Goal: Transaction & Acquisition: Obtain resource

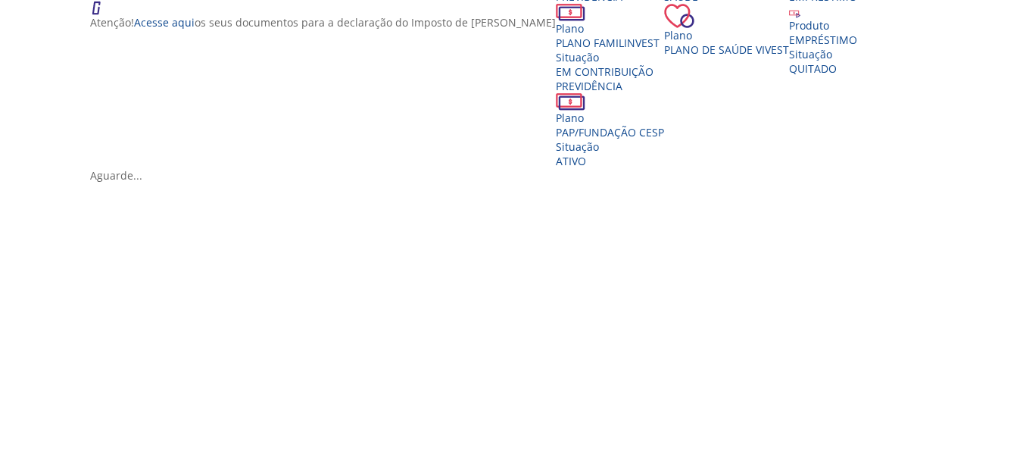
scroll to position [379, 0]
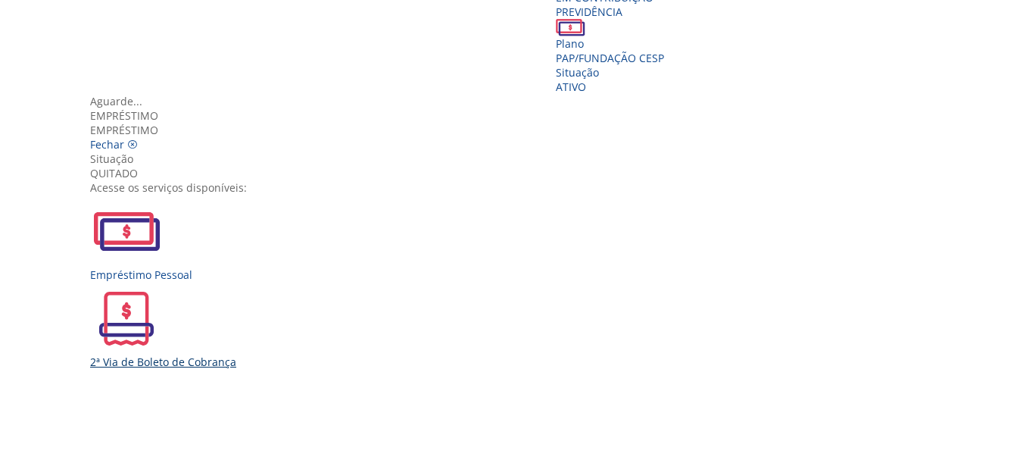
click at [470, 282] on div "2ª Via de Boleto de Cobrança" at bounding box center [517, 325] width 854 height 87
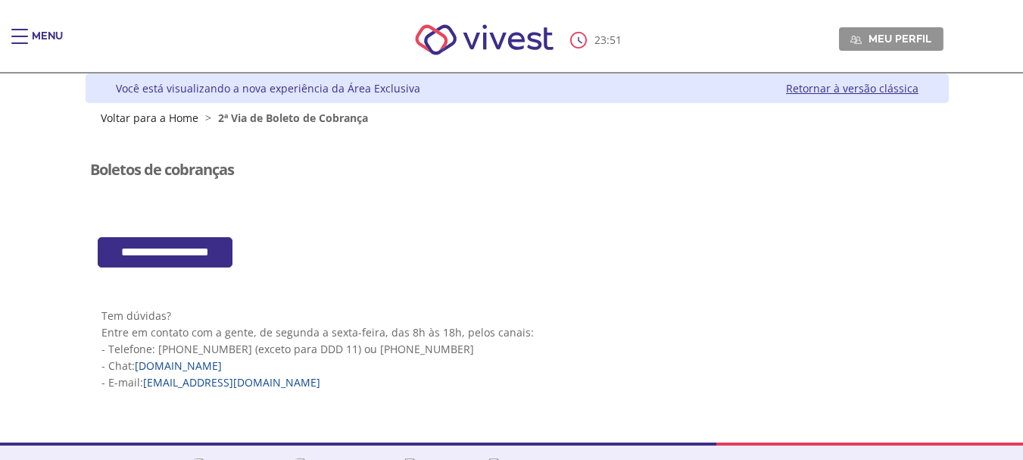
click at [168, 247] on input "**********" at bounding box center [165, 252] width 135 height 31
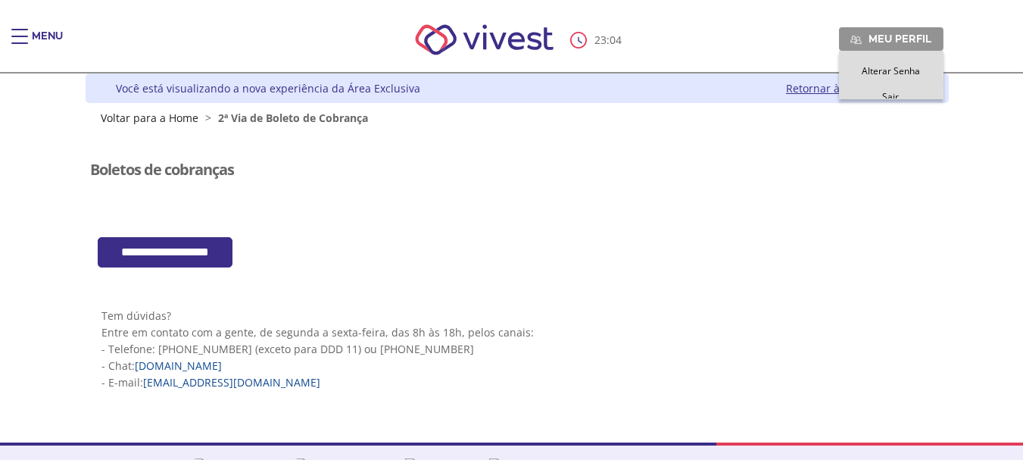
click at [899, 41] on span "Meu perfil" at bounding box center [899, 39] width 63 height 14
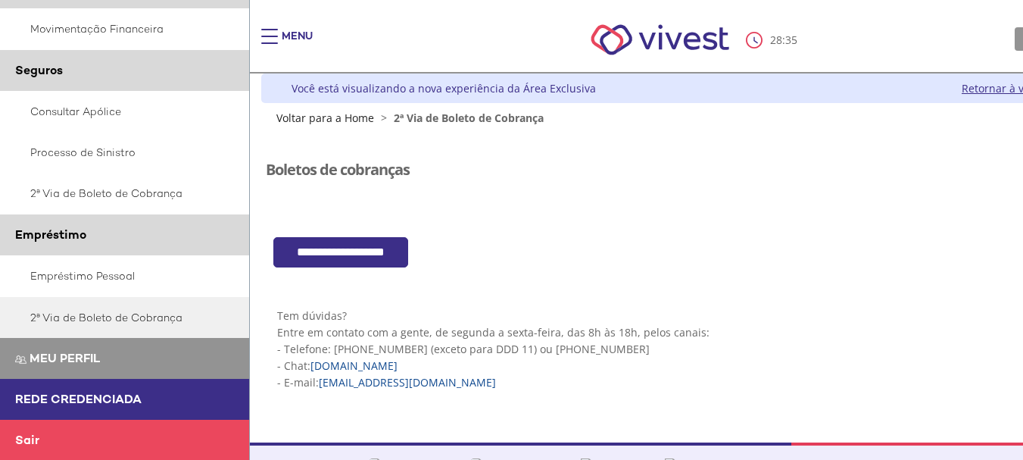
scroll to position [458, 0]
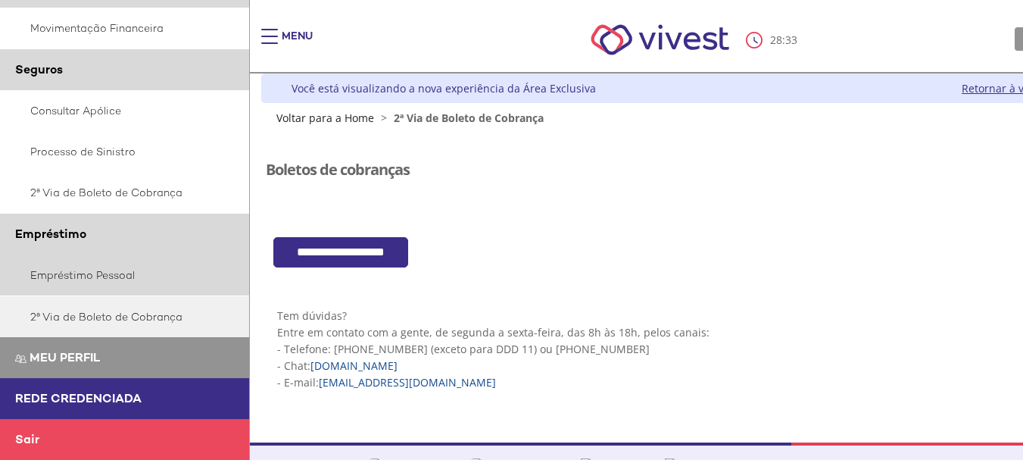
click at [93, 274] on link "Empréstimo Pessoal" at bounding box center [125, 274] width 250 height 41
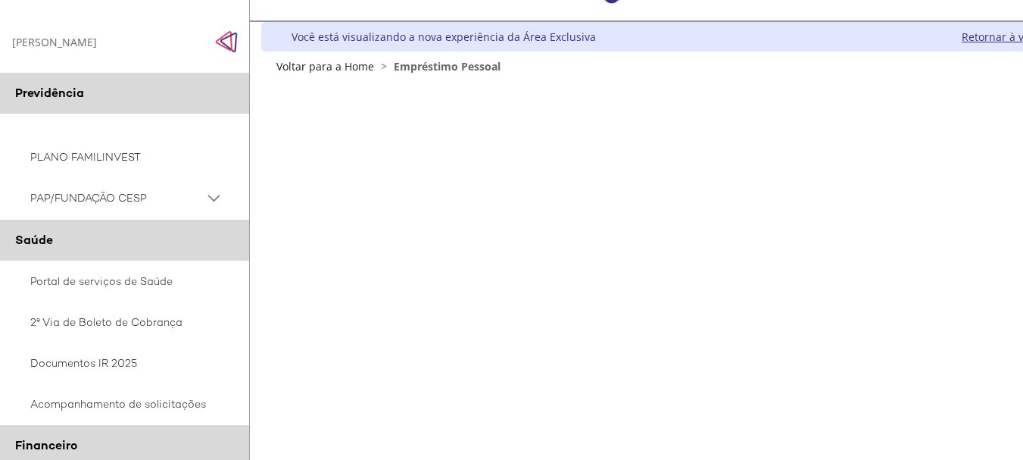
scroll to position [76, 0]
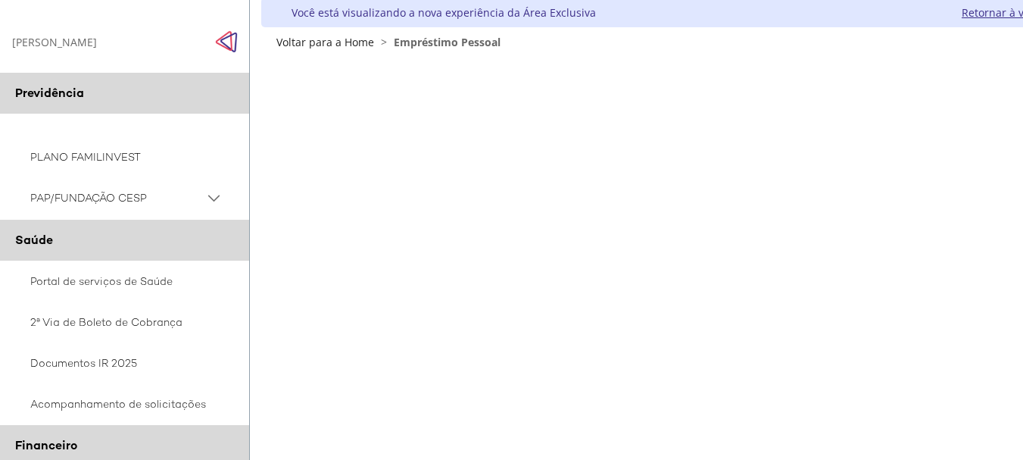
click at [694, 43] on div "Z6_L19A13G0LGPF00Q7UV9Q807RK1 Você está visualizando a nova experiência da Área…" at bounding box center [692, 23] width 863 height 51
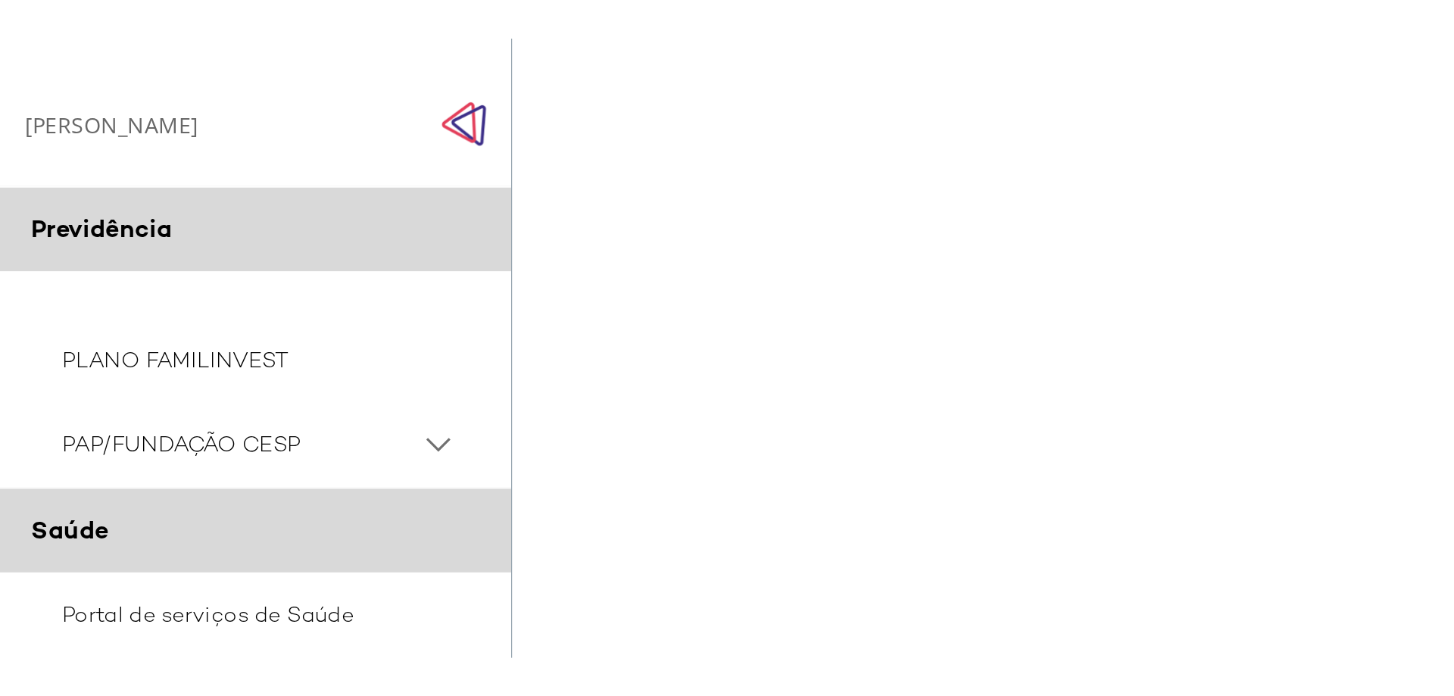
scroll to position [0, 0]
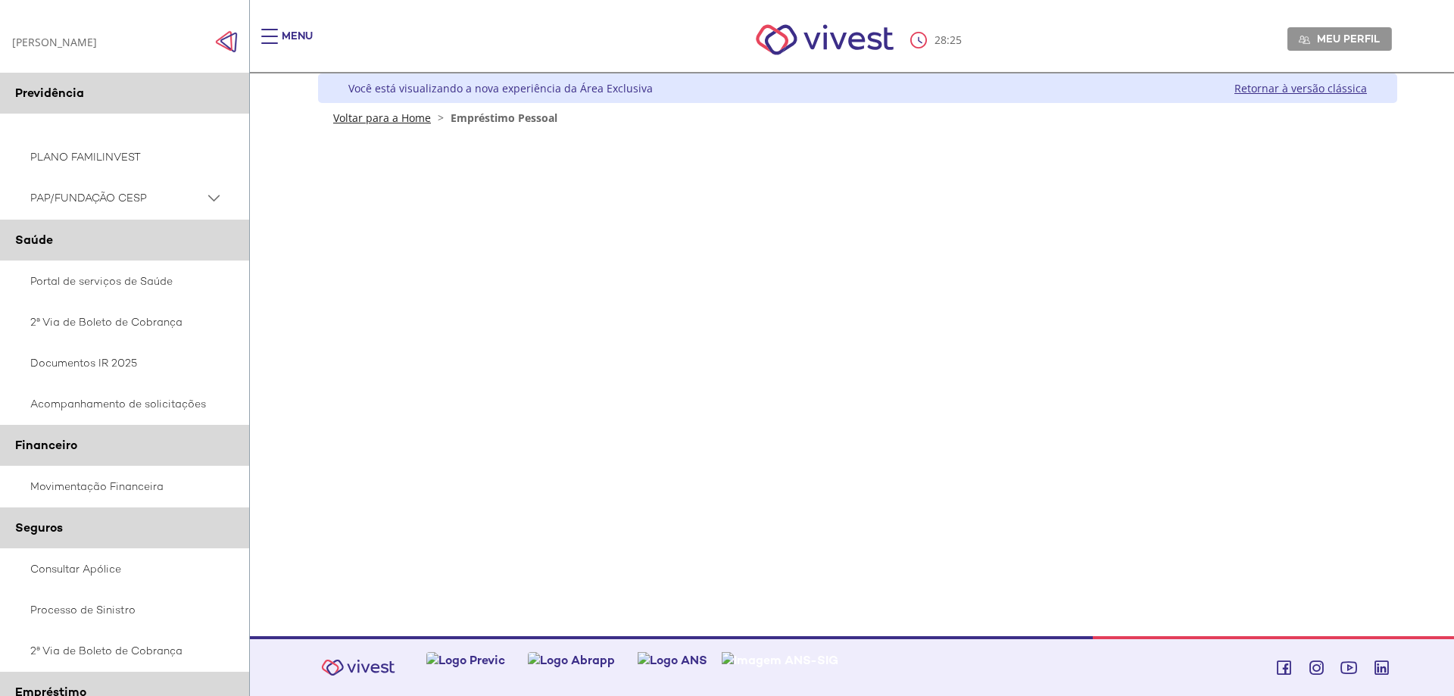
click at [400, 118] on link "Voltar para a Home" at bounding box center [382, 118] width 98 height 14
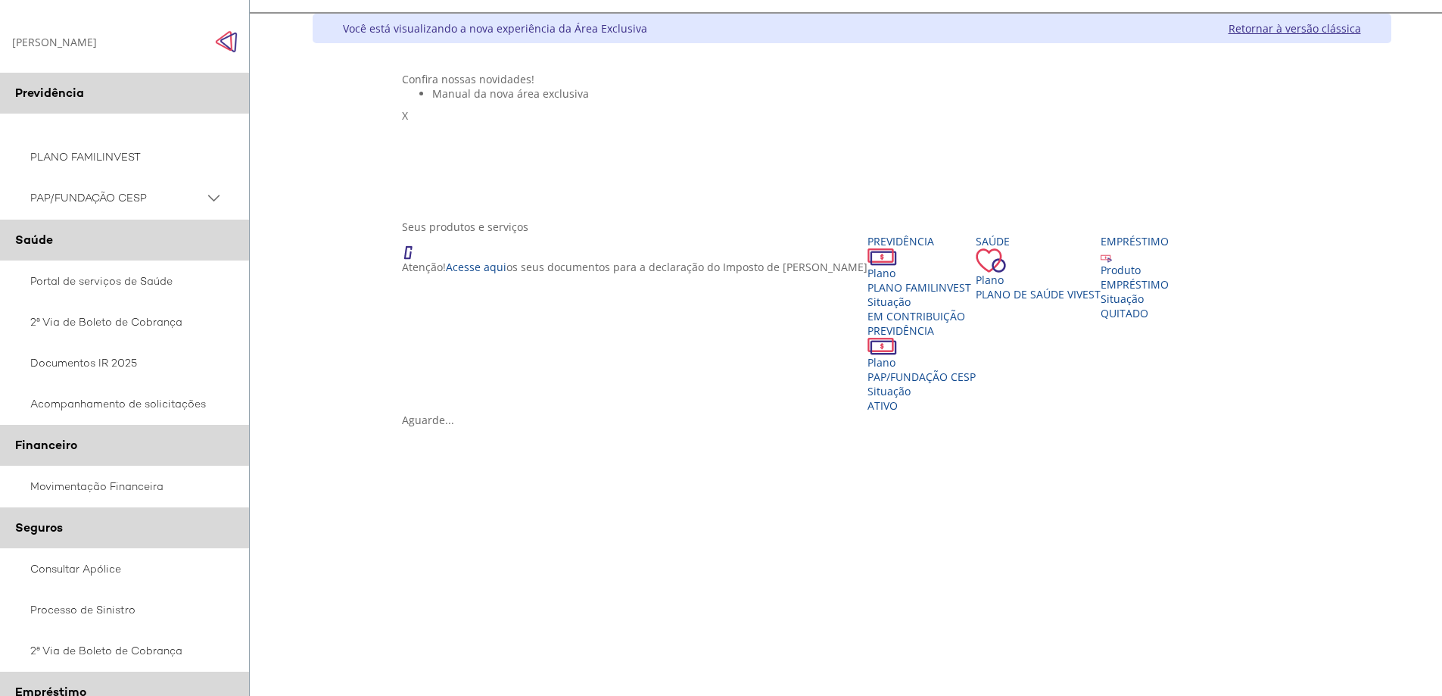
scroll to position [227, 0]
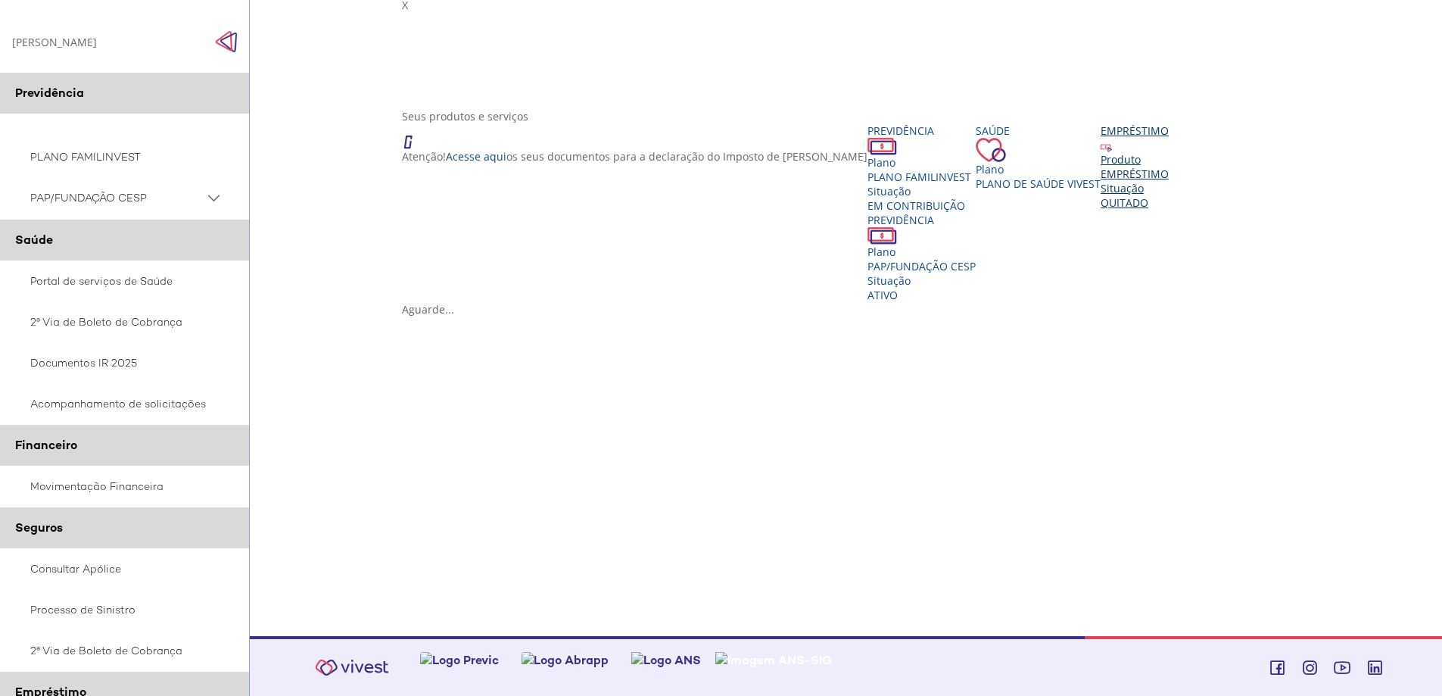
click at [1101, 210] on div "Produto EMPRÉSTIMO Situação QUITADO" at bounding box center [1135, 181] width 68 height 58
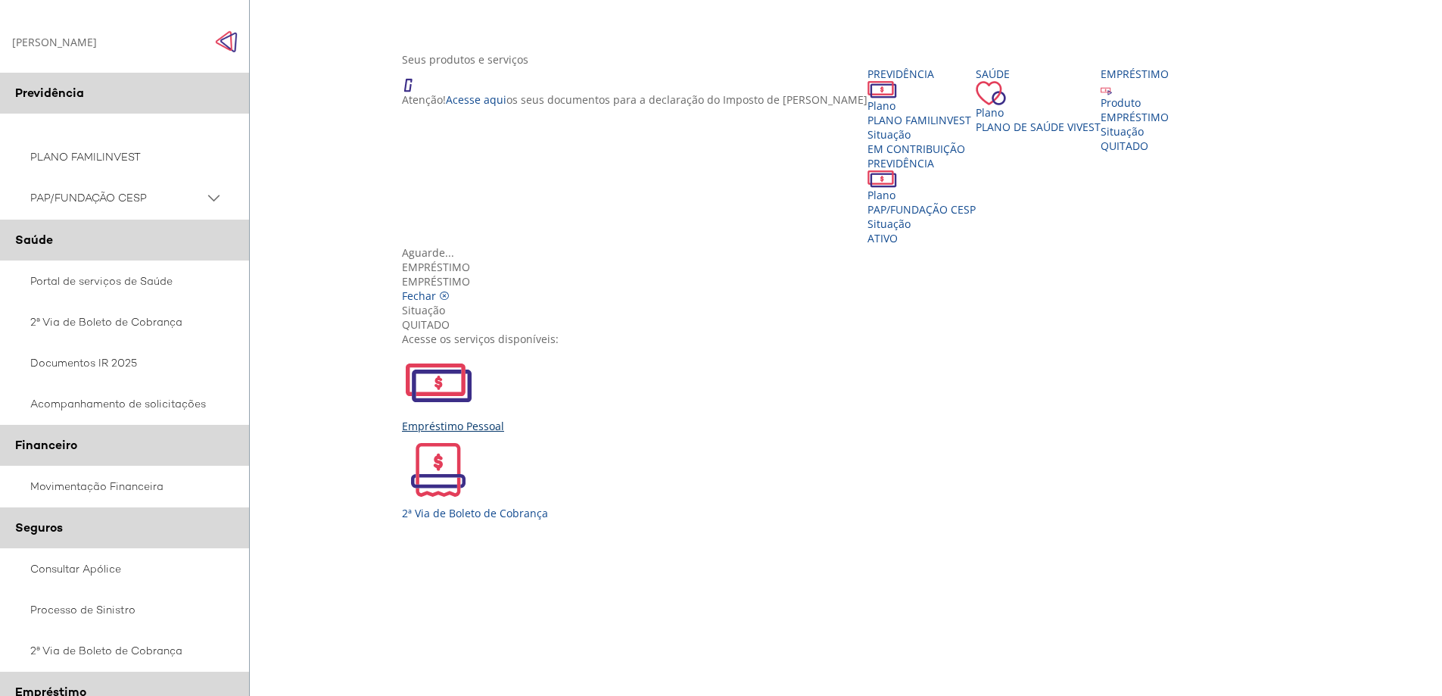
click at [475, 364] on img "Vivest" at bounding box center [438, 382] width 73 height 73
